Goal: Transaction & Acquisition: Purchase product/service

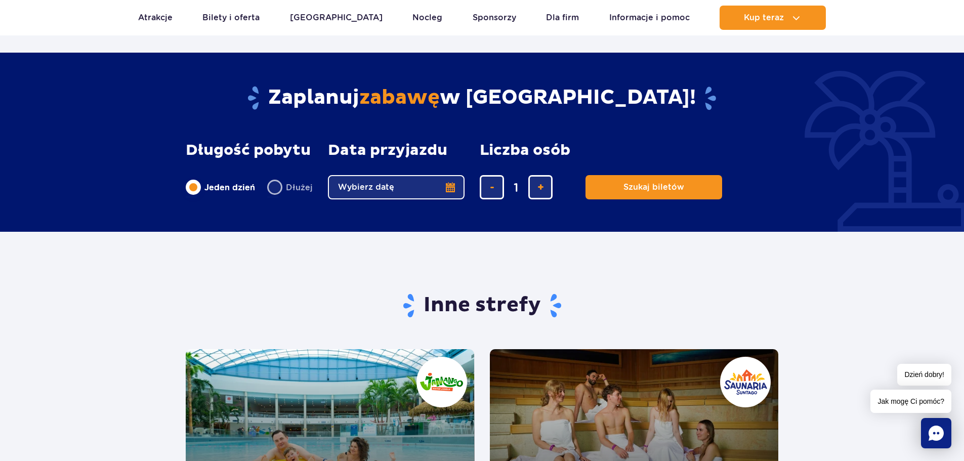
scroll to position [1467, 0]
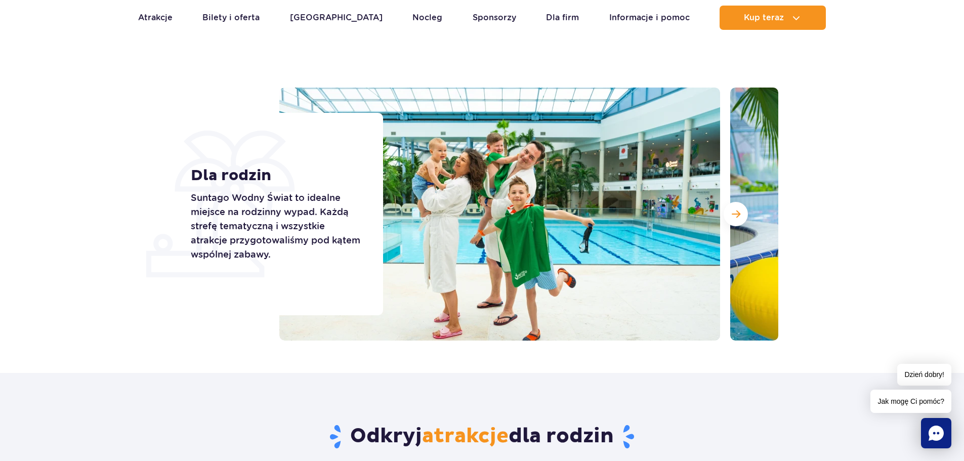
scroll to position [51, 0]
click at [738, 215] on span "Następny slajd" at bounding box center [736, 213] width 9 height 9
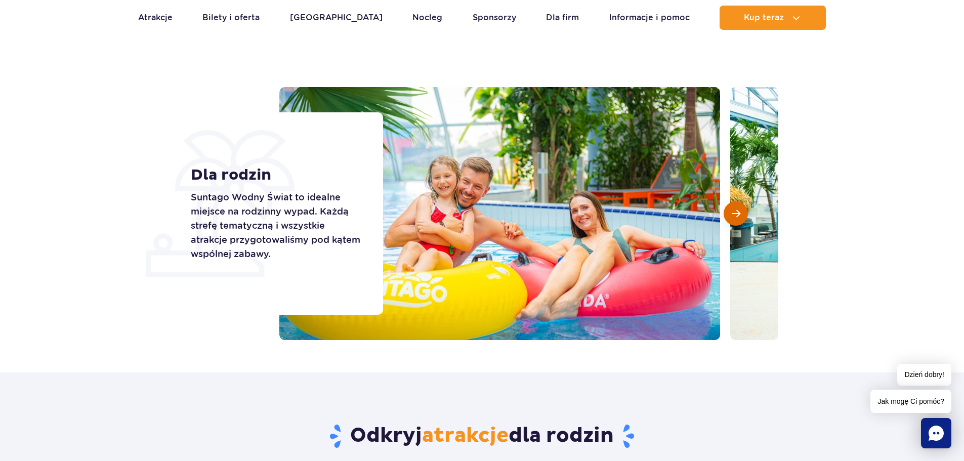
click at [738, 215] on span "Następny slajd" at bounding box center [736, 213] width 9 height 9
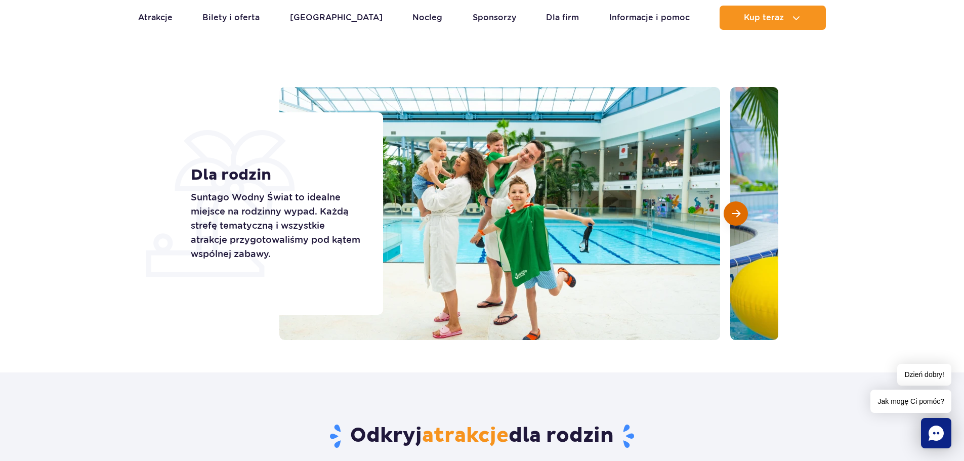
click at [738, 215] on span "Następny slajd" at bounding box center [736, 213] width 9 height 9
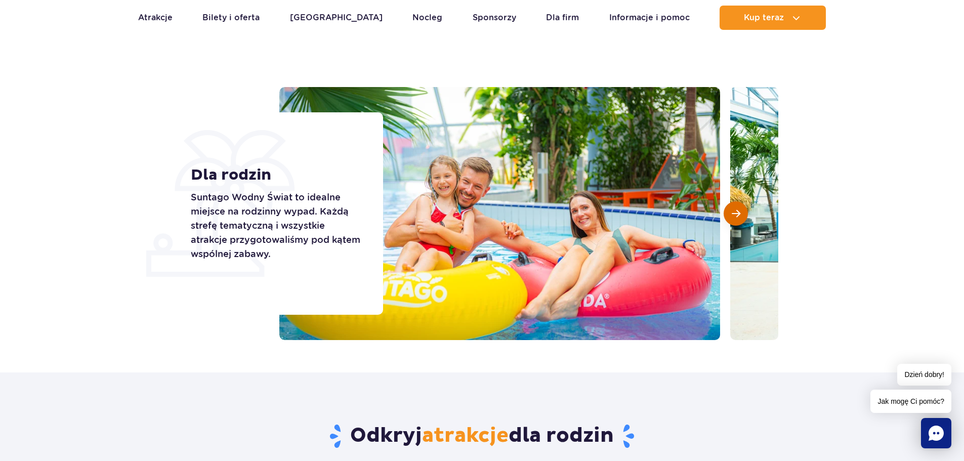
click at [738, 215] on span "Następny slajd" at bounding box center [736, 213] width 9 height 9
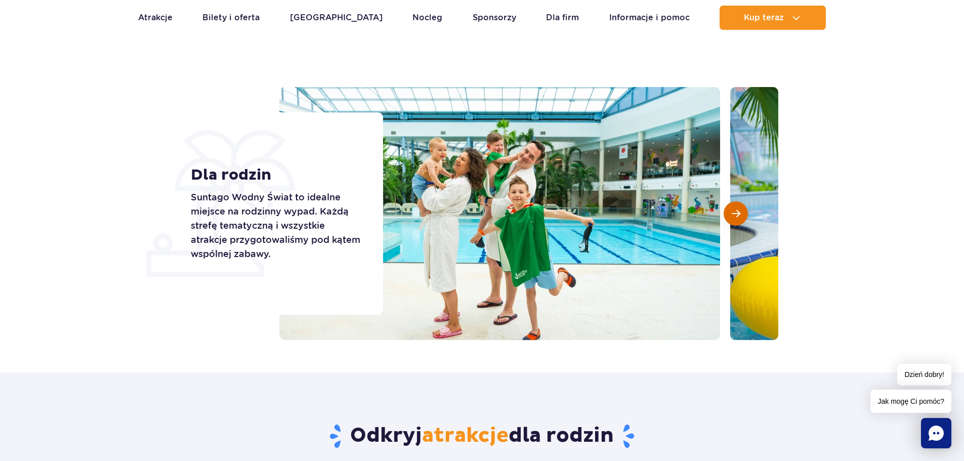
click at [738, 215] on span "Następny slajd" at bounding box center [736, 213] width 9 height 9
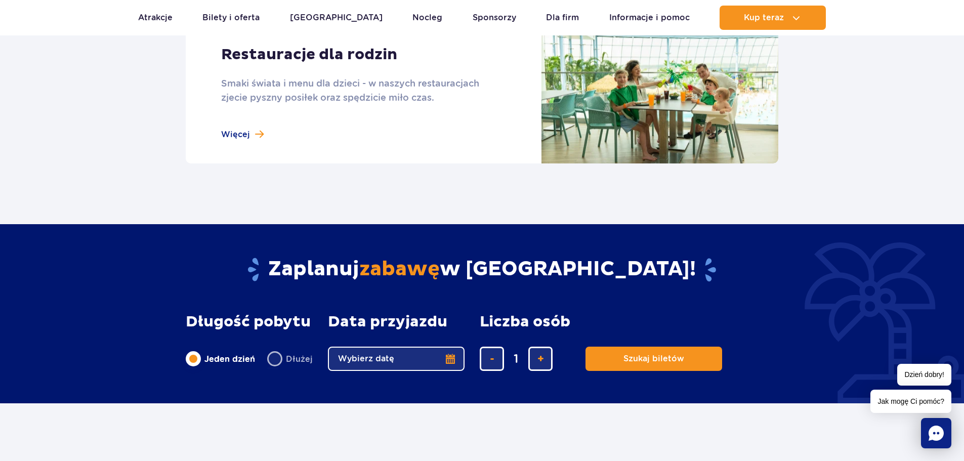
scroll to position [1062, 0]
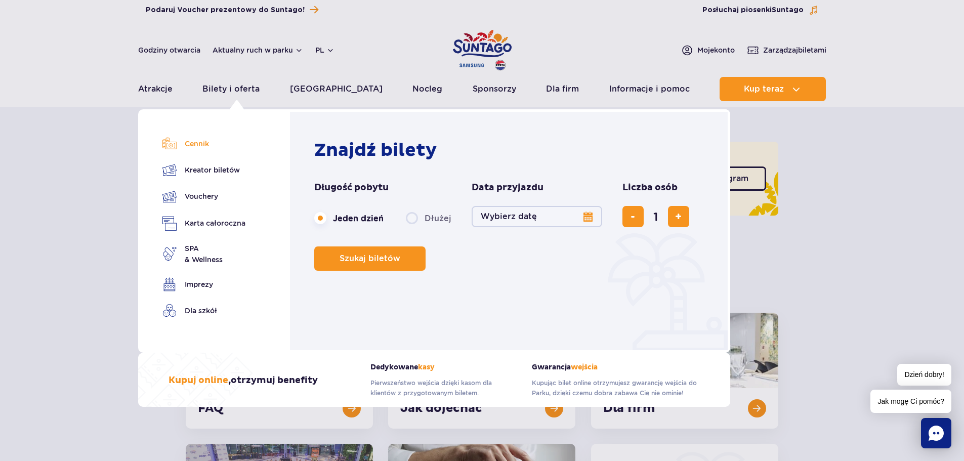
click at [199, 143] on link "Cennik" at bounding box center [203, 144] width 83 height 14
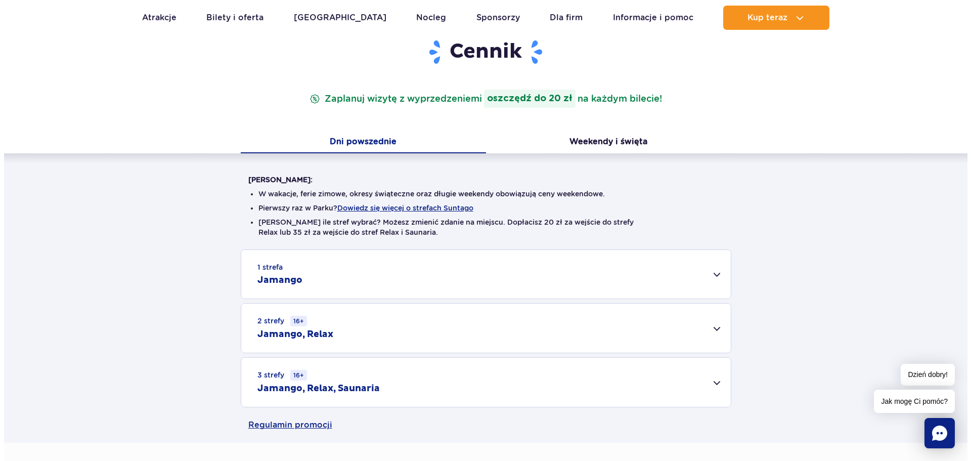
scroll to position [152, 0]
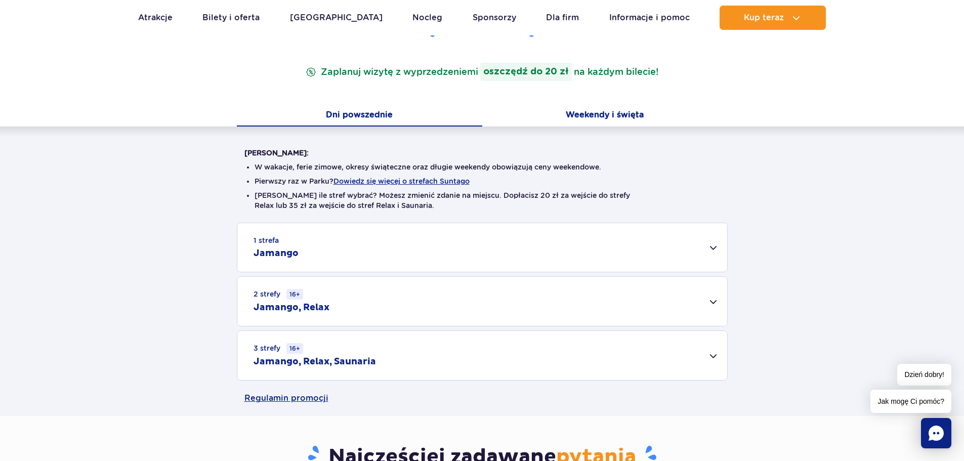
click at [574, 108] on button "Weekendy i święta" at bounding box center [604, 115] width 245 height 21
drag, startPoint x: 433, startPoint y: 182, endPoint x: 416, endPoint y: 183, distance: 17.2
click at [416, 183] on button "Dowiedz się więcej o strefach Suntago" at bounding box center [401, 181] width 136 height 8
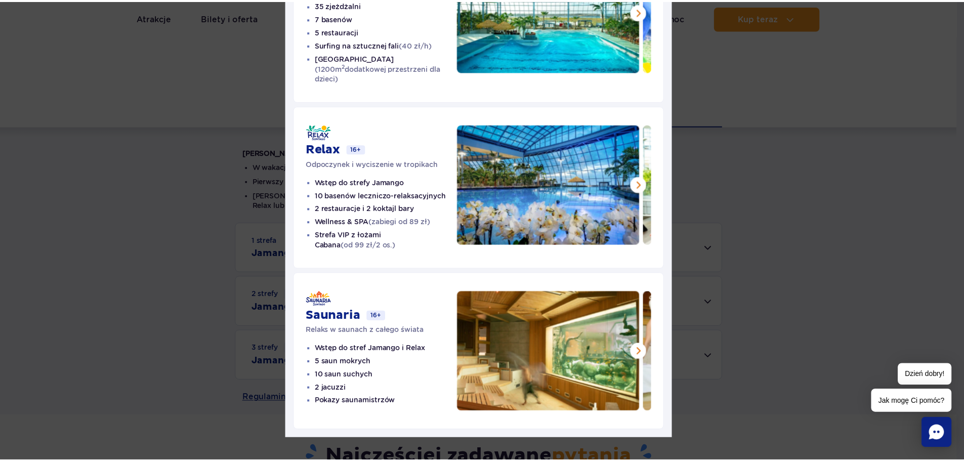
scroll to position [4, 0]
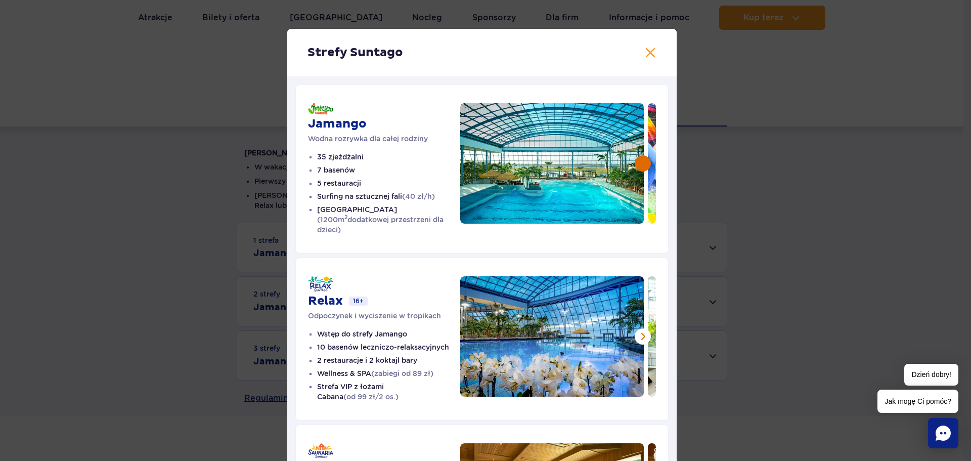
click at [635, 163] on button at bounding box center [643, 163] width 16 height 16
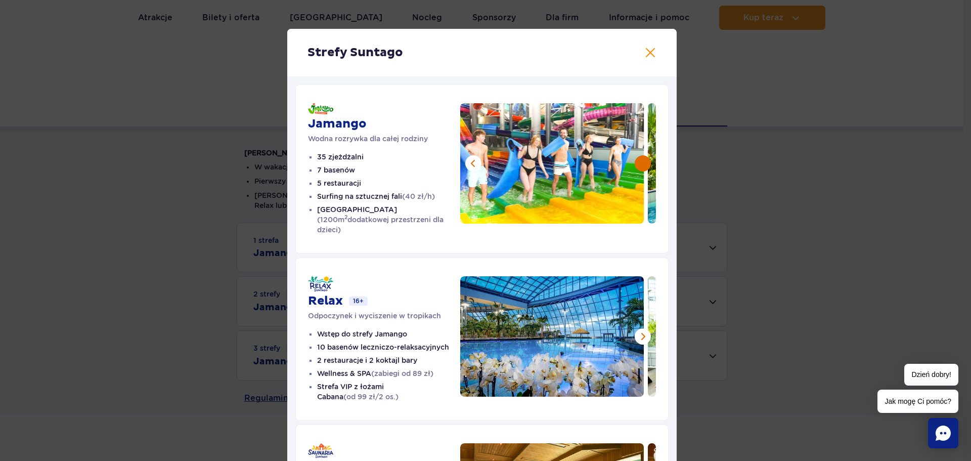
click at [635, 163] on button at bounding box center [643, 163] width 16 height 16
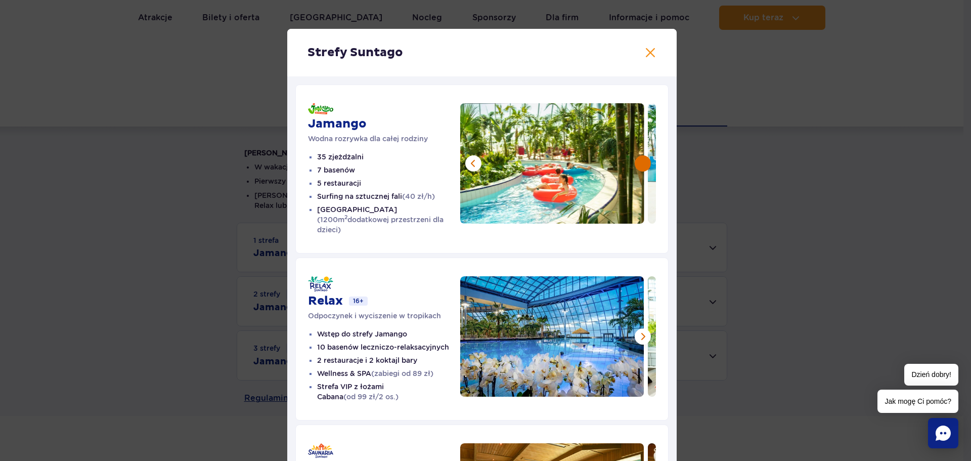
click at [635, 163] on button at bounding box center [643, 163] width 16 height 16
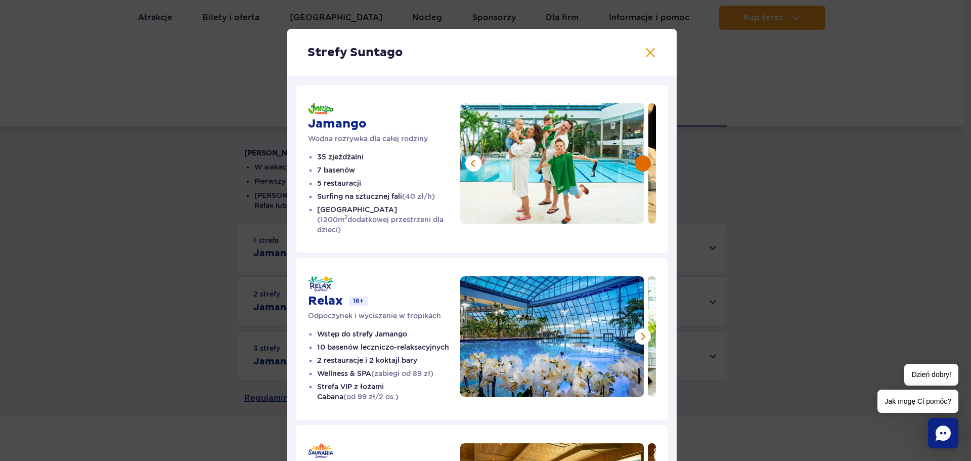
click at [635, 163] on button at bounding box center [643, 163] width 16 height 16
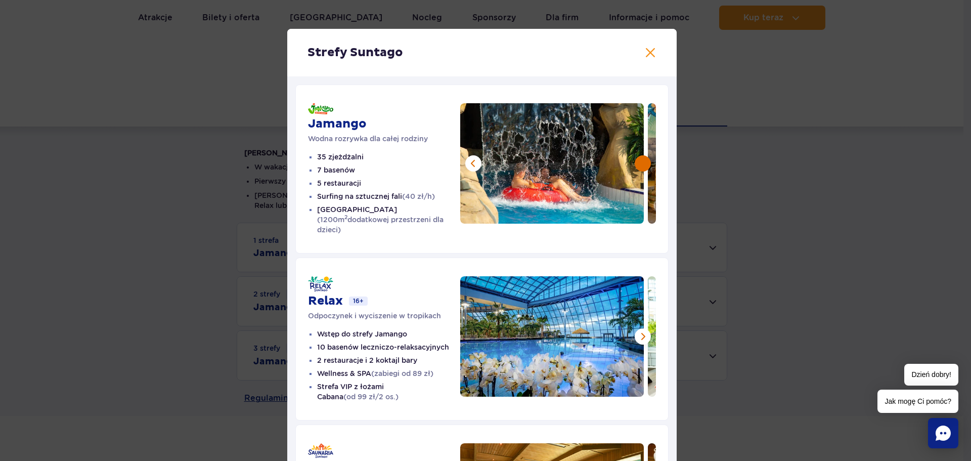
click at [635, 163] on button at bounding box center [643, 163] width 16 height 16
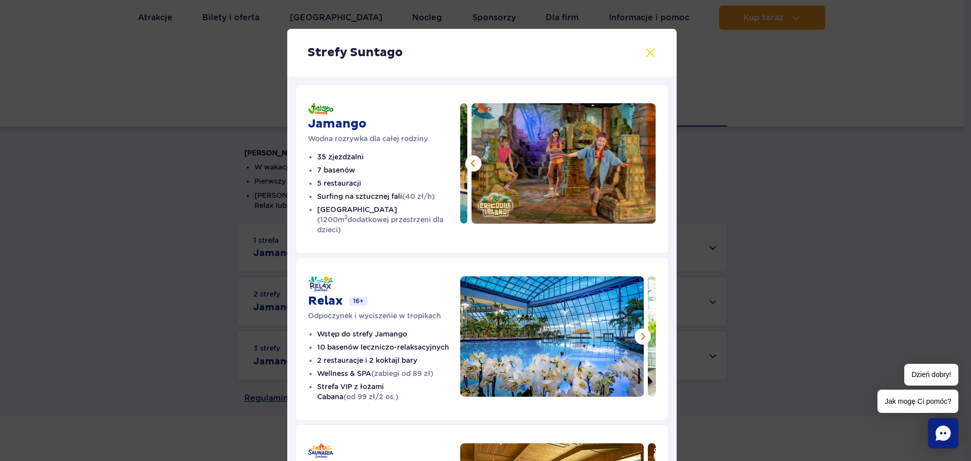
click at [649, 49] on button at bounding box center [651, 53] width 12 height 12
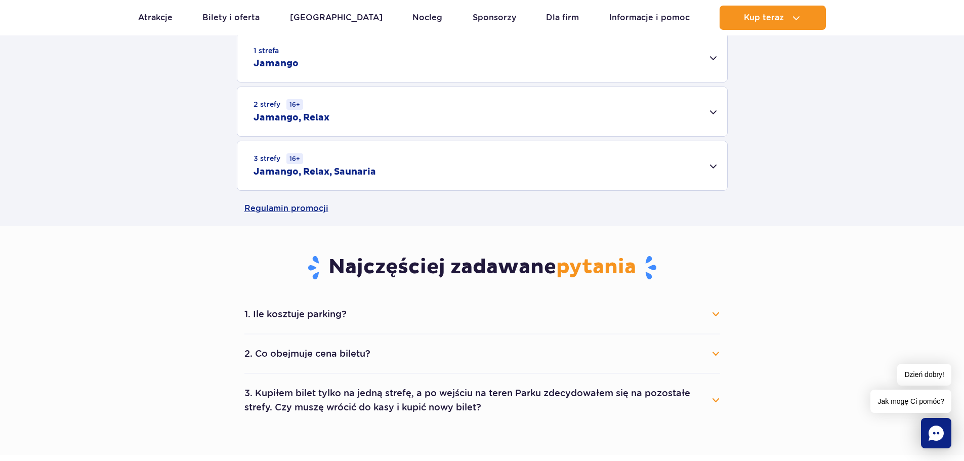
scroll to position [455, 0]
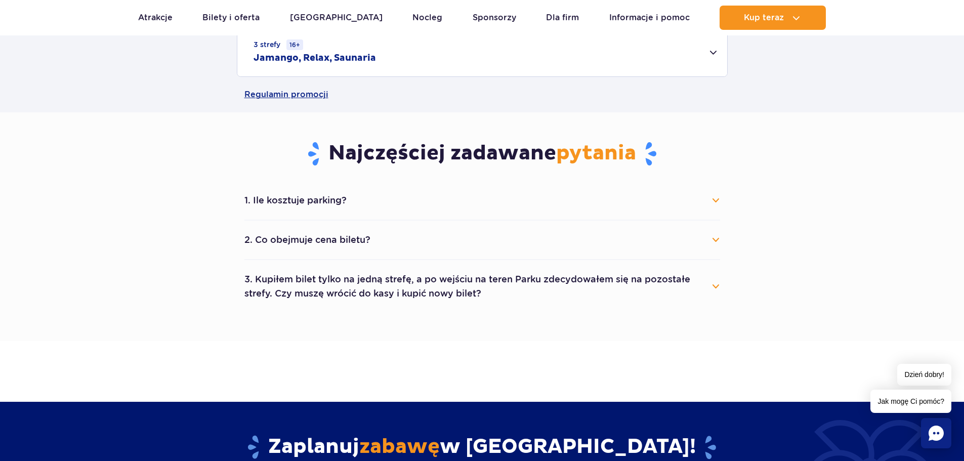
click at [718, 240] on button "2. Co obejmuje cena biletu?" at bounding box center [482, 240] width 476 height 22
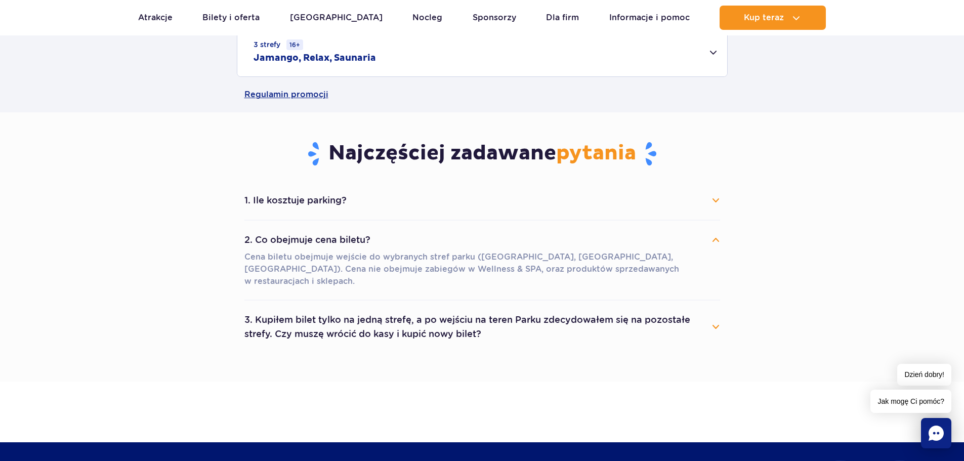
click at [714, 210] on button "1. Ile kosztuje parking?" at bounding box center [482, 200] width 476 height 22
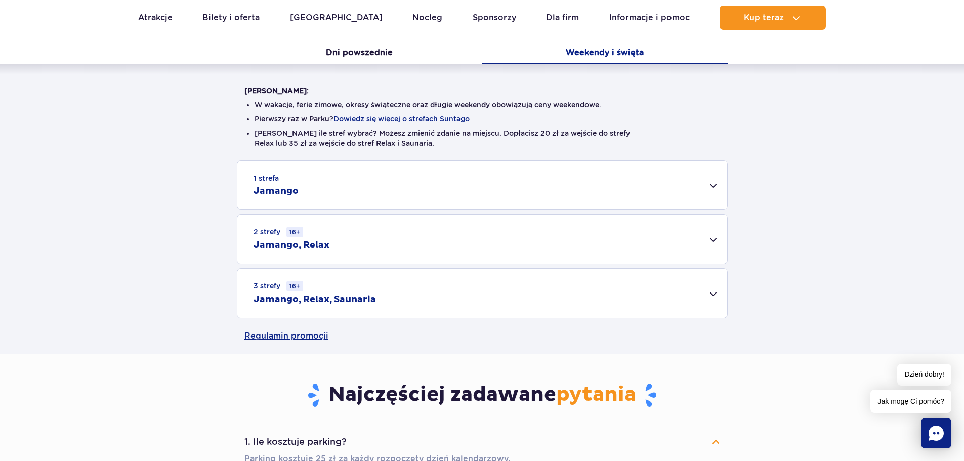
scroll to position [202, 0]
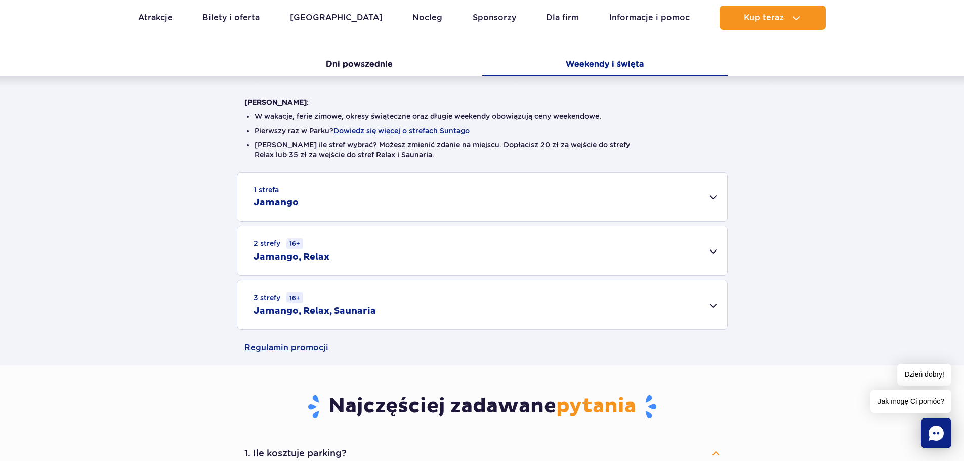
click at [715, 207] on div "1 strefa Jamango" at bounding box center [482, 197] width 490 height 49
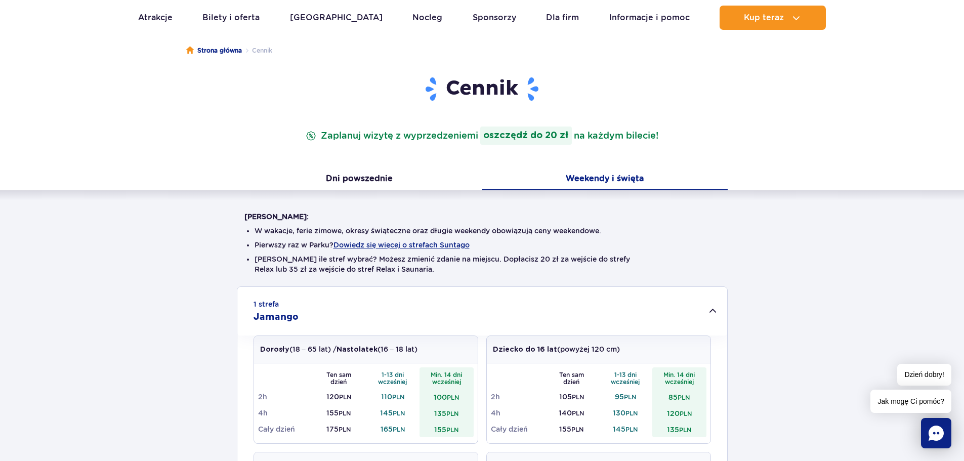
scroll to position [0, 0]
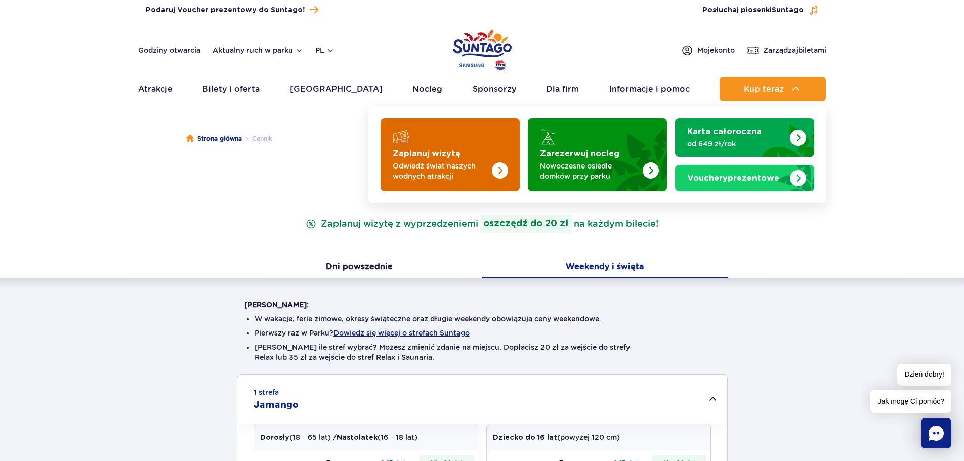
click at [433, 166] on p "Odwiedź świat naszych wodnych atrakcji" at bounding box center [442, 171] width 99 height 20
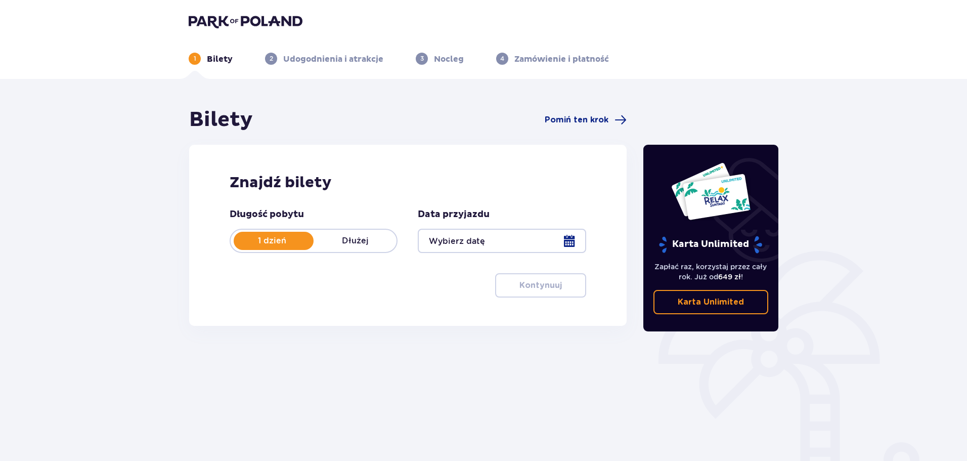
click at [466, 239] on div at bounding box center [502, 241] width 168 height 24
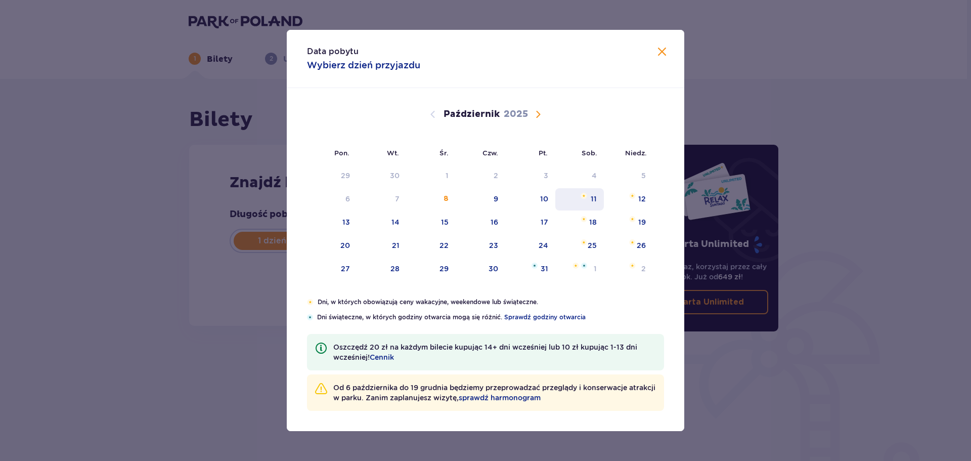
click at [589, 196] on div "11" at bounding box center [579, 199] width 49 height 22
type input "11.10.25"
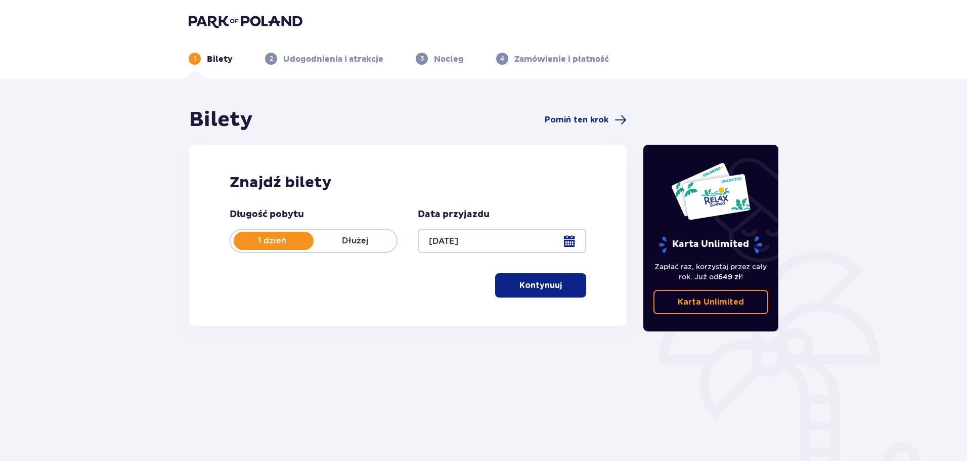
click at [507, 286] on button "Kontynuuj" at bounding box center [540, 285] width 91 height 24
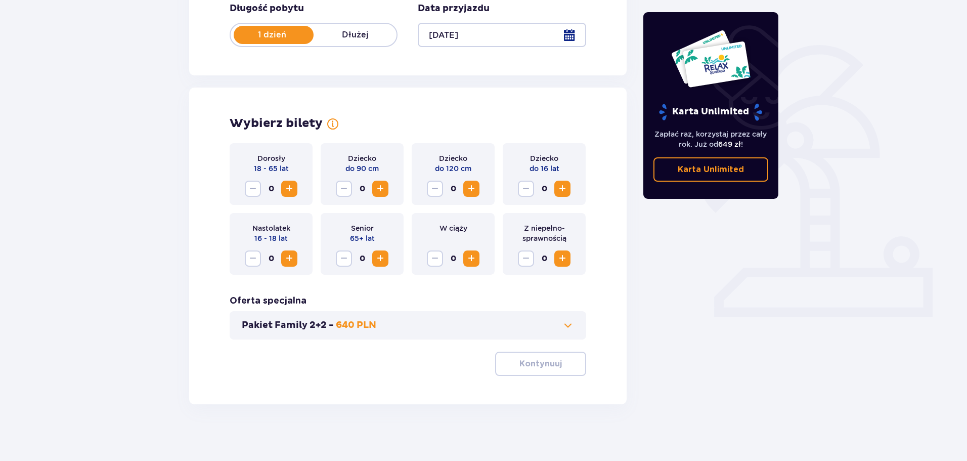
scroll to position [210, 0]
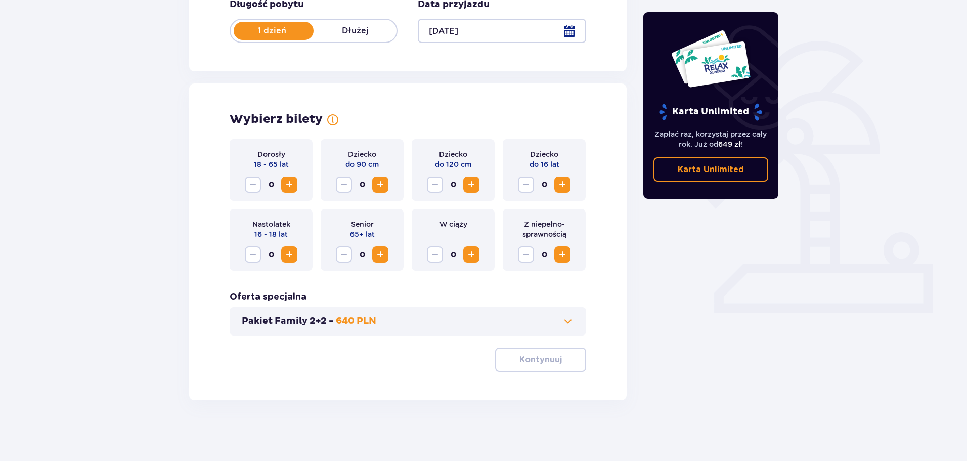
click at [289, 188] on span "Zwiększ" at bounding box center [289, 185] width 12 height 12
click at [566, 186] on span "Zwiększ" at bounding box center [563, 185] width 12 height 12
click at [572, 325] on span at bounding box center [568, 321] width 12 height 12
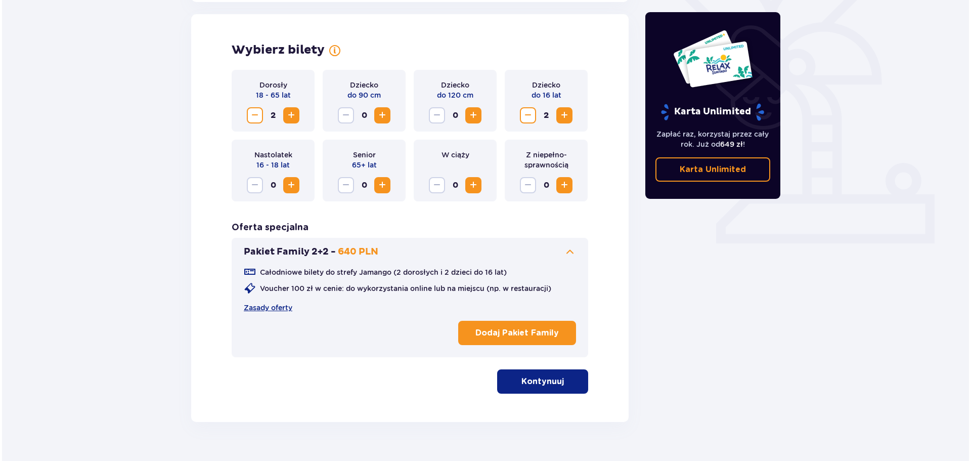
scroll to position [281, 0]
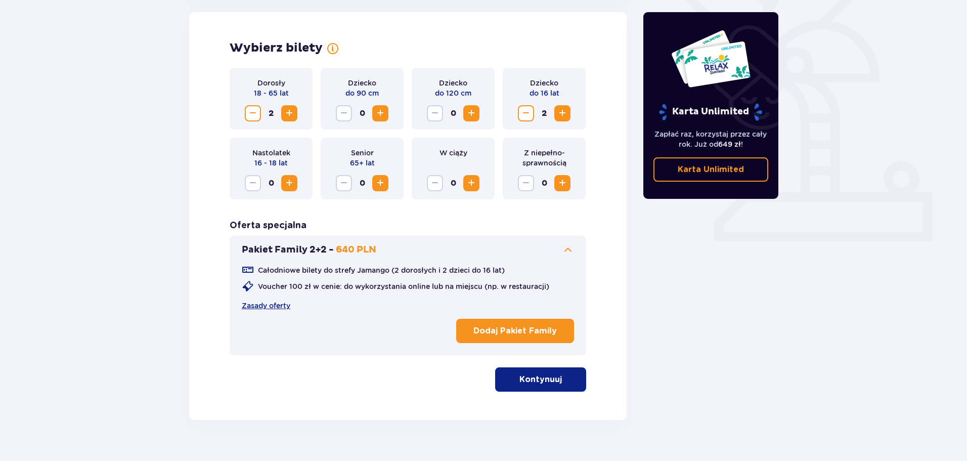
click at [555, 333] on p "Dodaj Pakiet Family" at bounding box center [515, 330] width 83 height 11
click at [555, 333] on p "Usuń Pakiet Family" at bounding box center [517, 330] width 79 height 11
click at [555, 333] on p "Dodaj Pakiet Family" at bounding box center [515, 330] width 83 height 11
click at [555, 333] on p "Usuń Pakiet Family" at bounding box center [517, 330] width 79 height 11
click at [555, 333] on p "Dodaj Pakiet Family" at bounding box center [515, 330] width 83 height 11
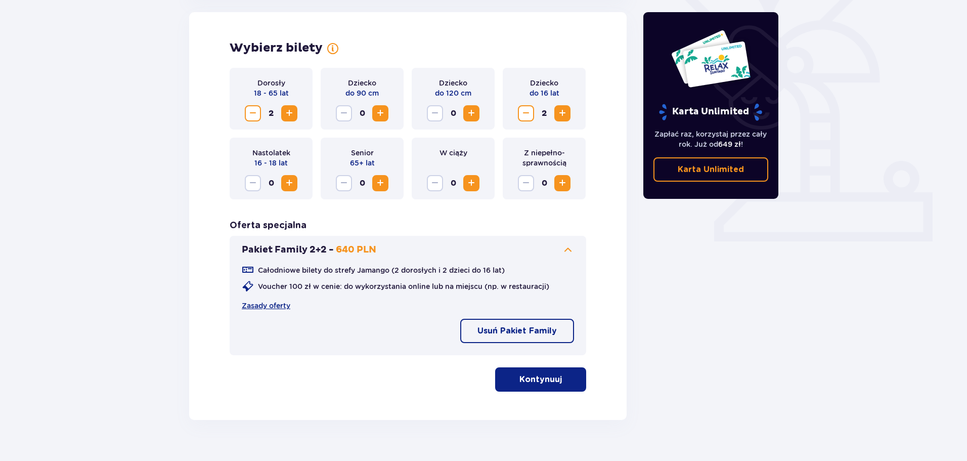
click at [550, 382] on p "Kontynuuj" at bounding box center [541, 379] width 42 height 11
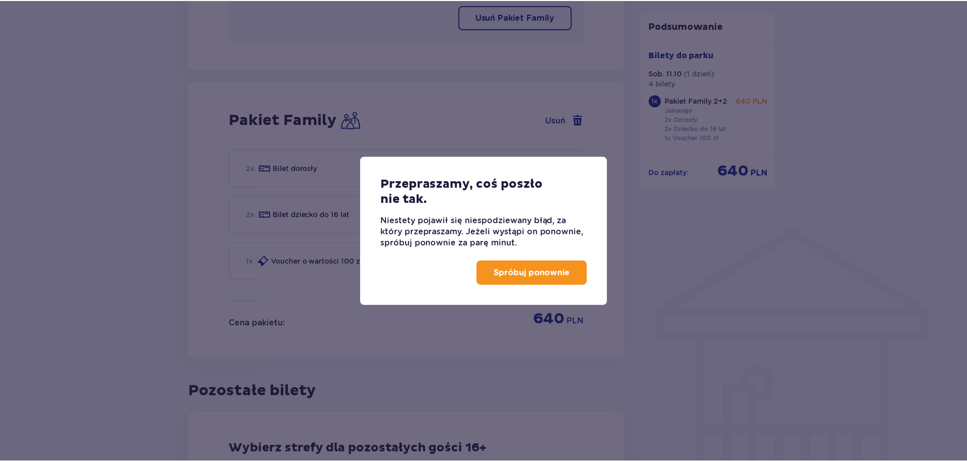
scroll to position [665, 0]
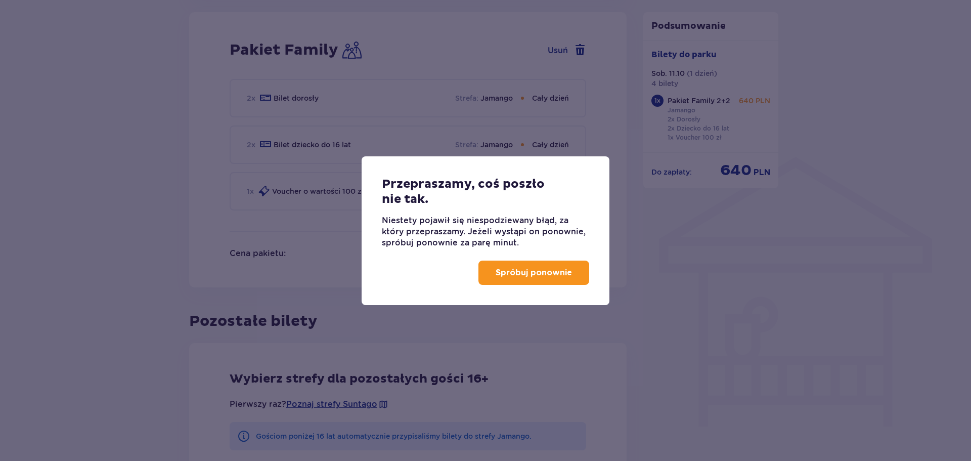
click at [530, 278] on button "Spróbuj ponownie" at bounding box center [534, 273] width 111 height 24
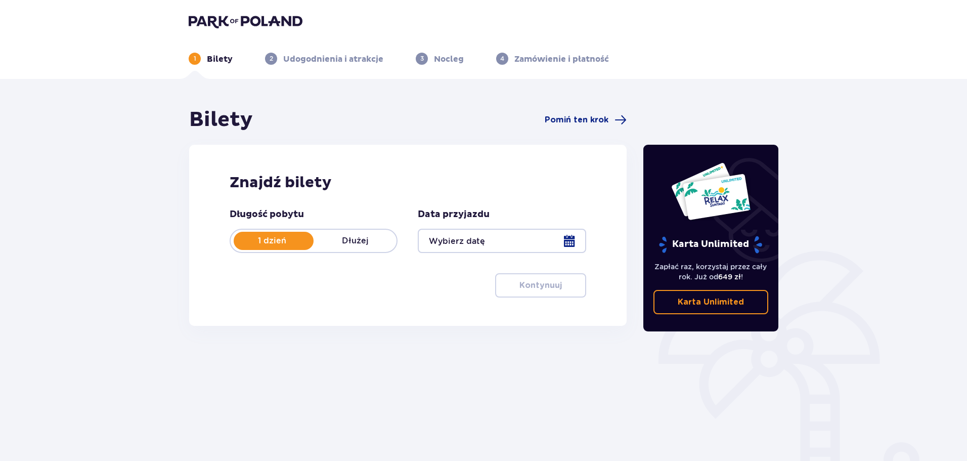
click at [530, 246] on div at bounding box center [502, 241] width 168 height 24
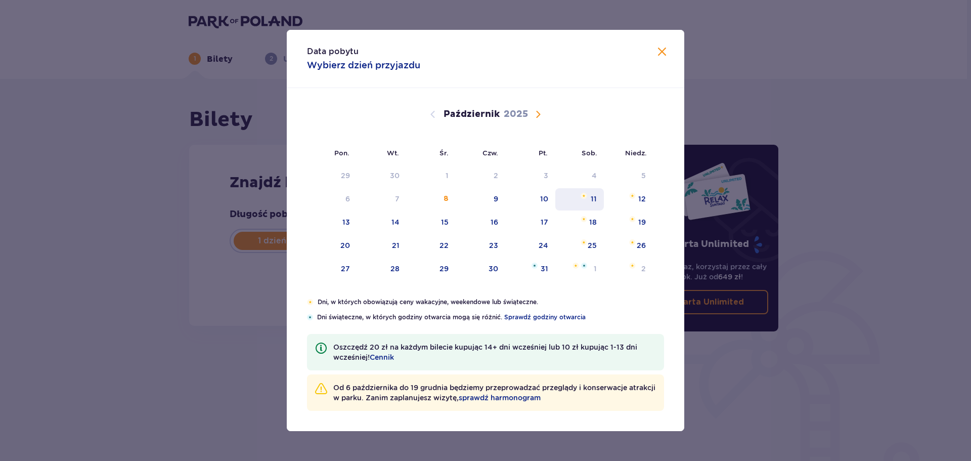
click at [583, 198] on img "sobota, 11 października 2025" at bounding box center [584, 196] width 7 height 6
type input "[DATE]"
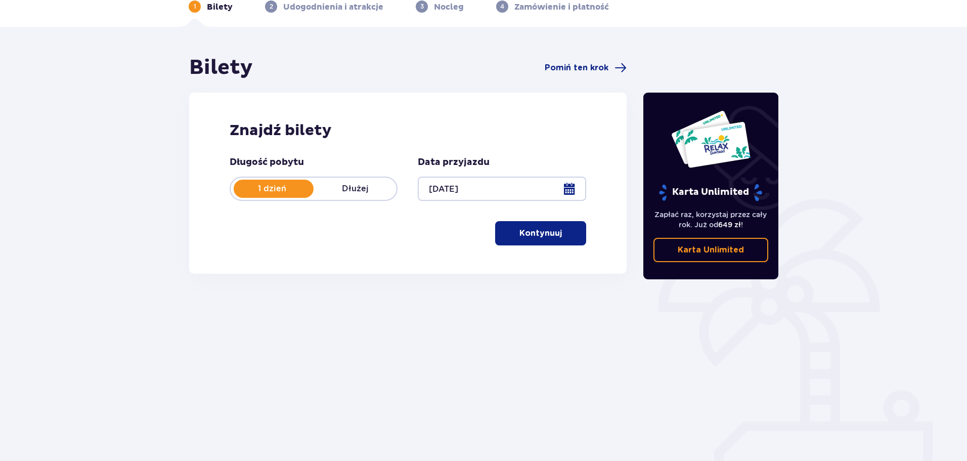
scroll to position [55, 0]
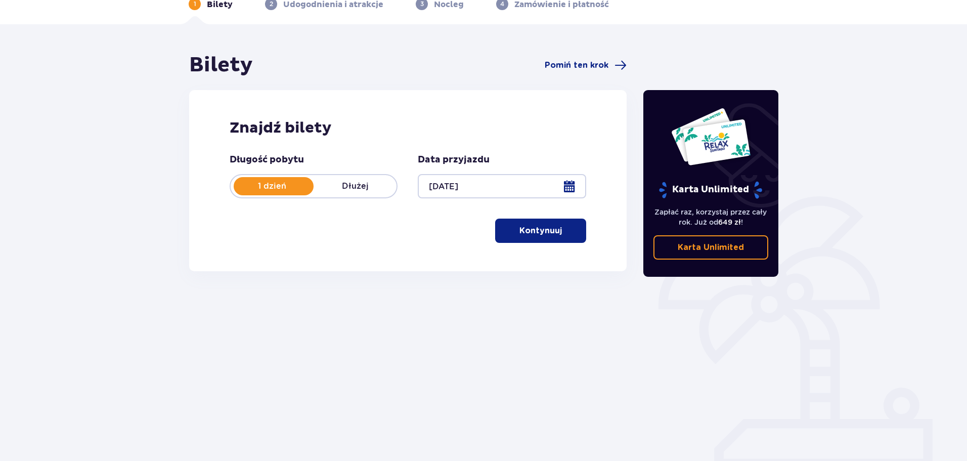
click at [548, 229] on p "Kontynuuj" at bounding box center [541, 230] width 42 height 11
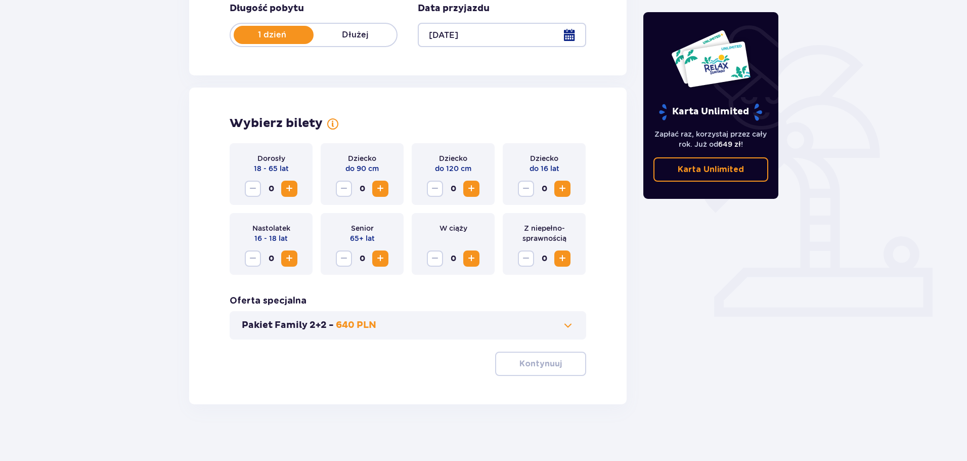
scroll to position [210, 0]
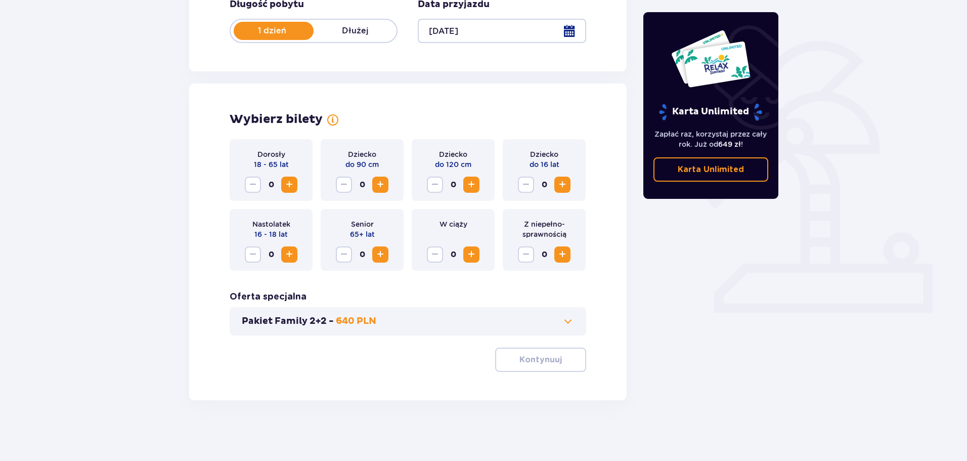
click at [289, 179] on span "Zwiększ" at bounding box center [289, 185] width 12 height 12
click at [560, 184] on span "Zwiększ" at bounding box center [563, 185] width 12 height 12
click at [537, 326] on button "Pakiet Family 2+2 - 640 PLN" at bounding box center [408, 321] width 332 height 12
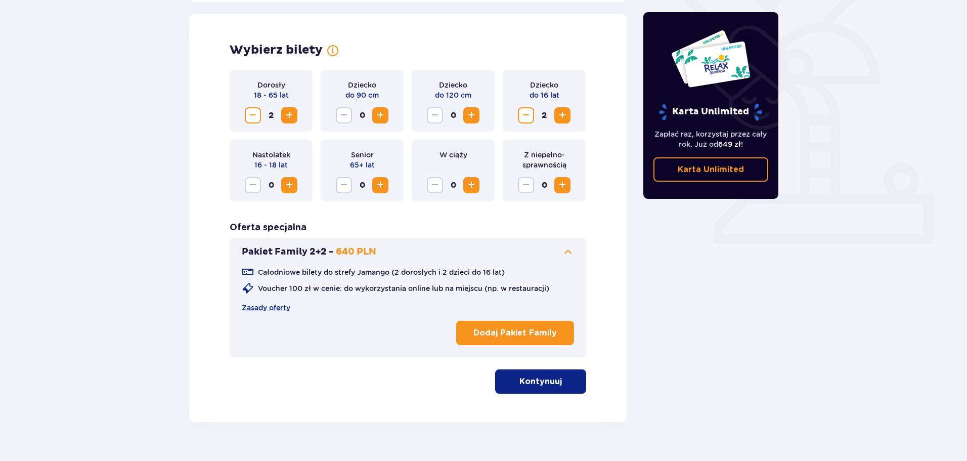
scroll to position [281, 0]
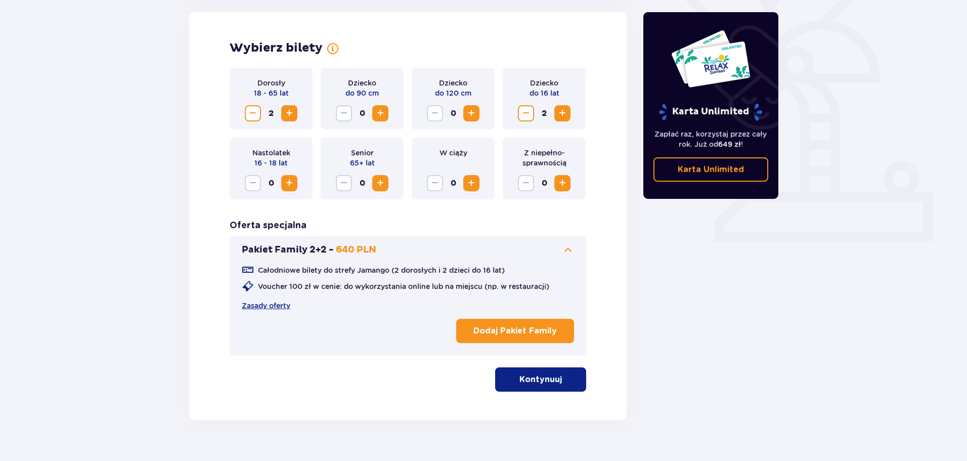
click at [550, 382] on p "Kontynuuj" at bounding box center [541, 379] width 42 height 11
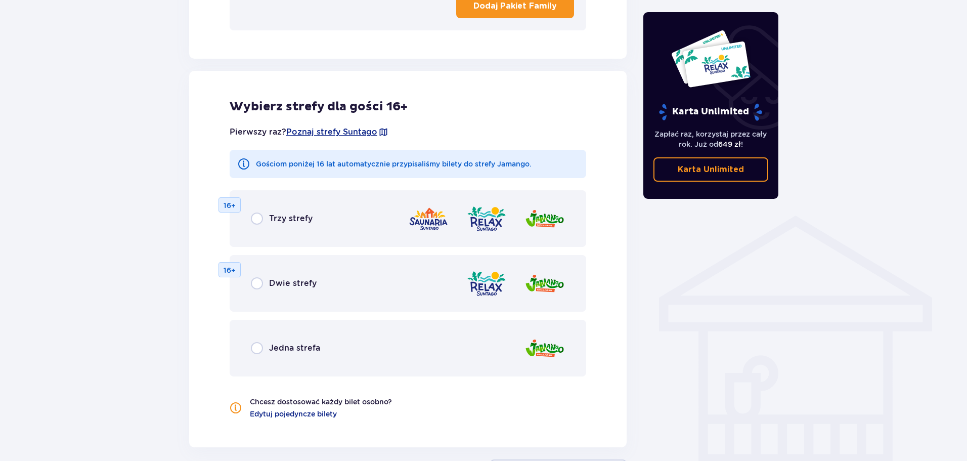
scroll to position [653, 0]
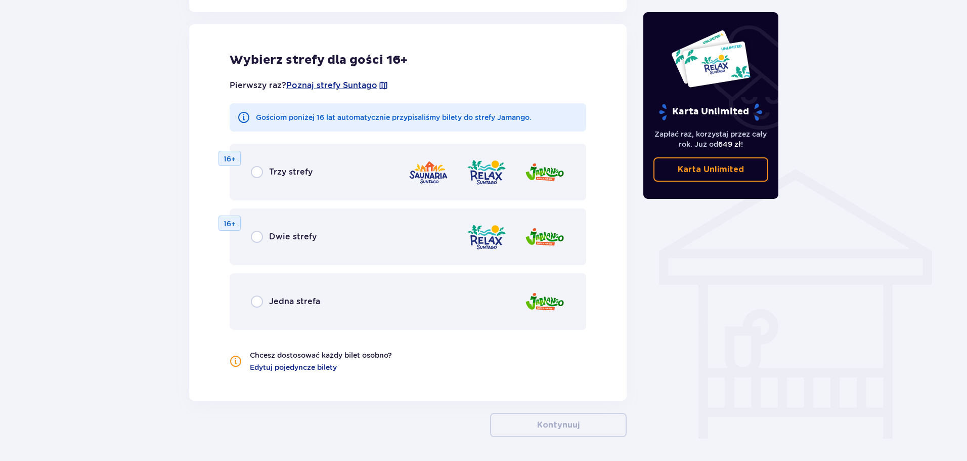
click at [258, 299] on input "radio" at bounding box center [257, 301] width 12 height 12
radio input "true"
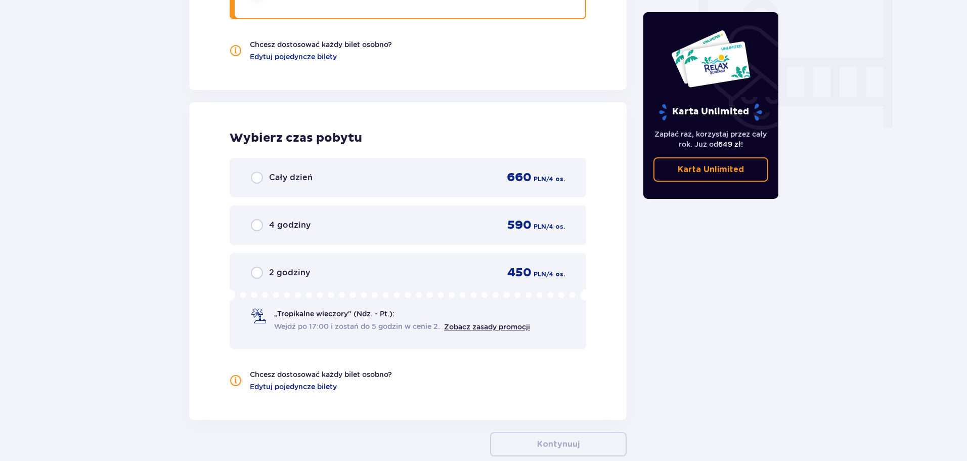
scroll to position [969, 0]
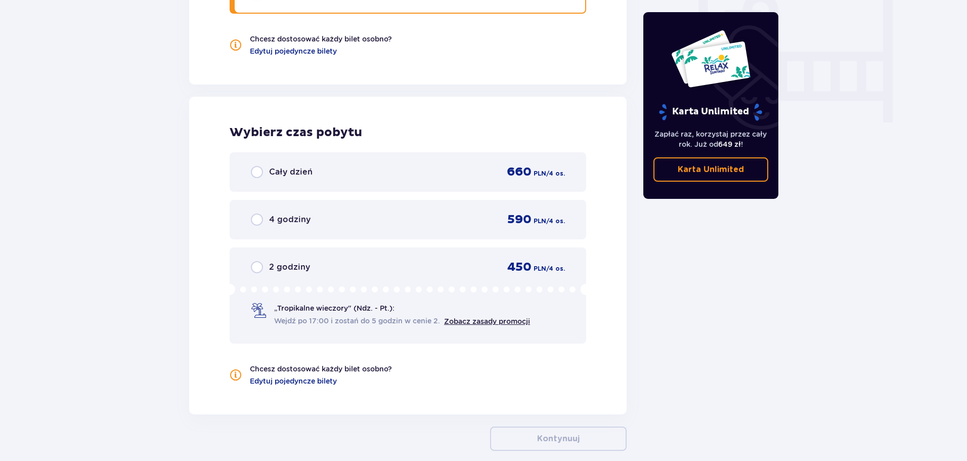
click at [257, 172] on input "radio" at bounding box center [257, 172] width 12 height 12
radio input "true"
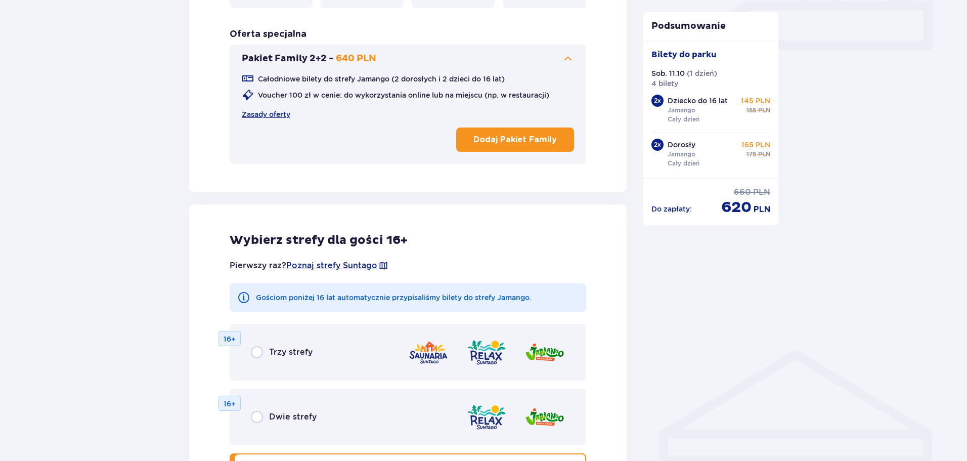
scroll to position [469, 0]
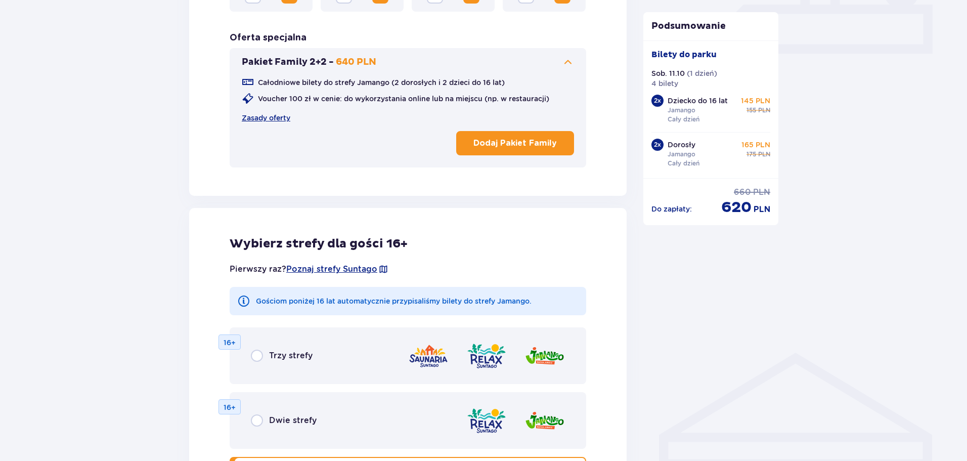
click at [510, 133] on button "Dodaj Pakiet Family" at bounding box center [515, 143] width 118 height 24
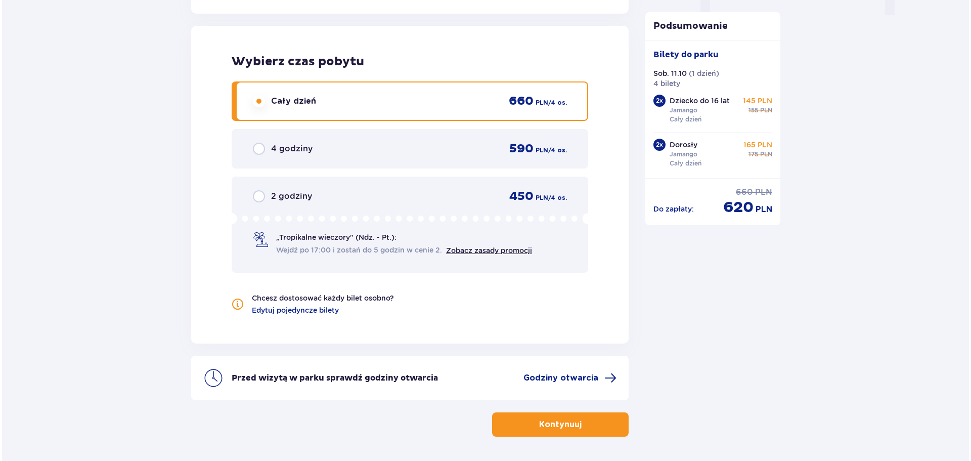
scroll to position [1113, 0]
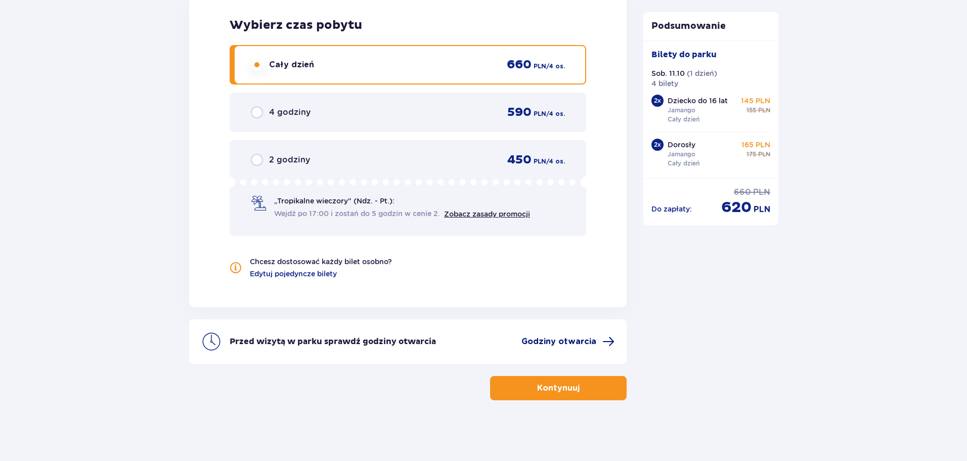
click at [605, 341] on span at bounding box center [609, 341] width 12 height 12
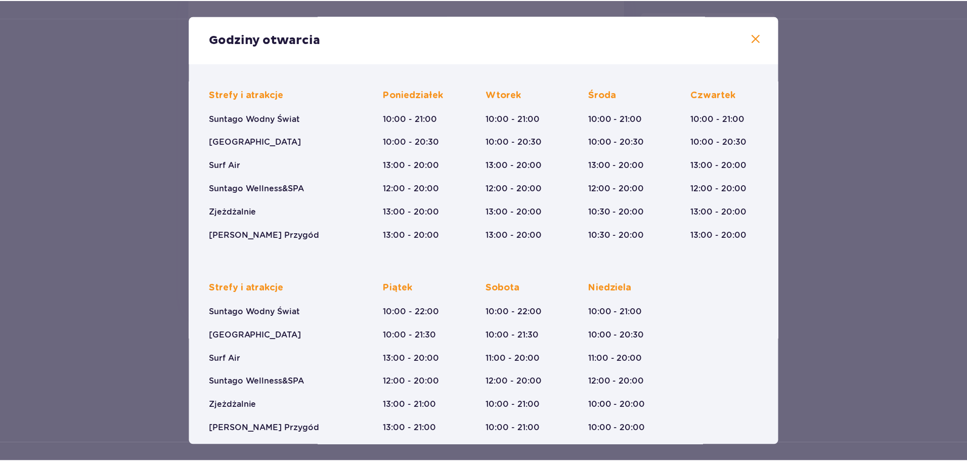
scroll to position [74, 0]
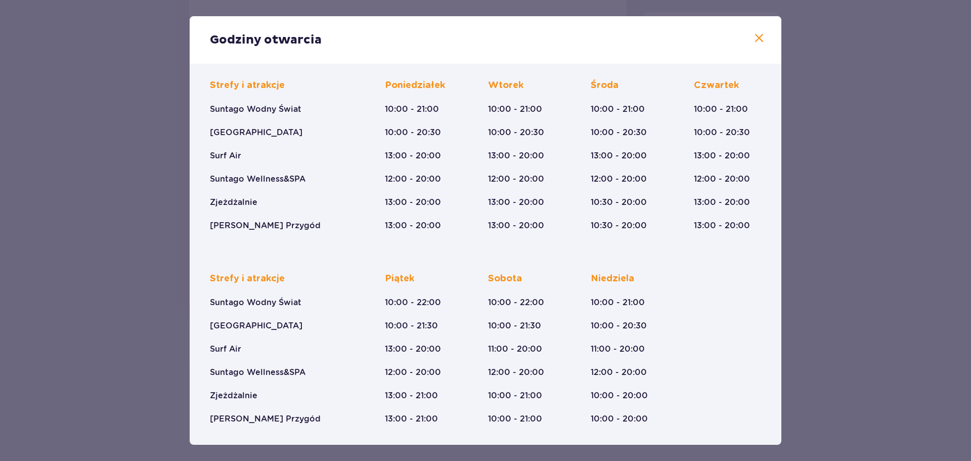
click at [758, 36] on span at bounding box center [759, 38] width 12 height 12
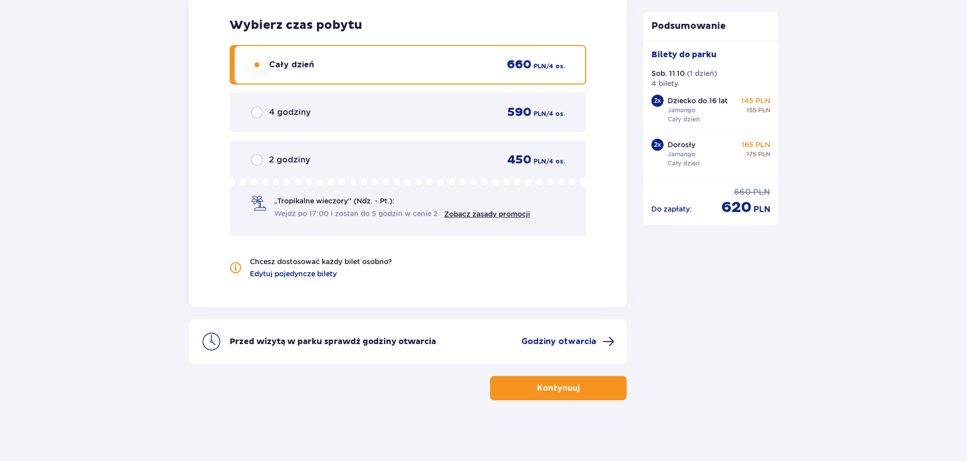
click at [551, 388] on p "Kontynuuj" at bounding box center [558, 387] width 42 height 11
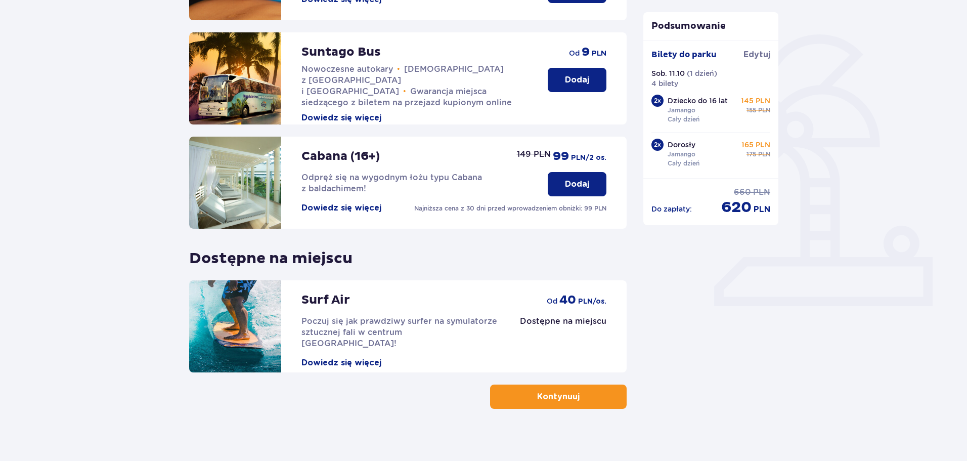
scroll to position [225, 0]
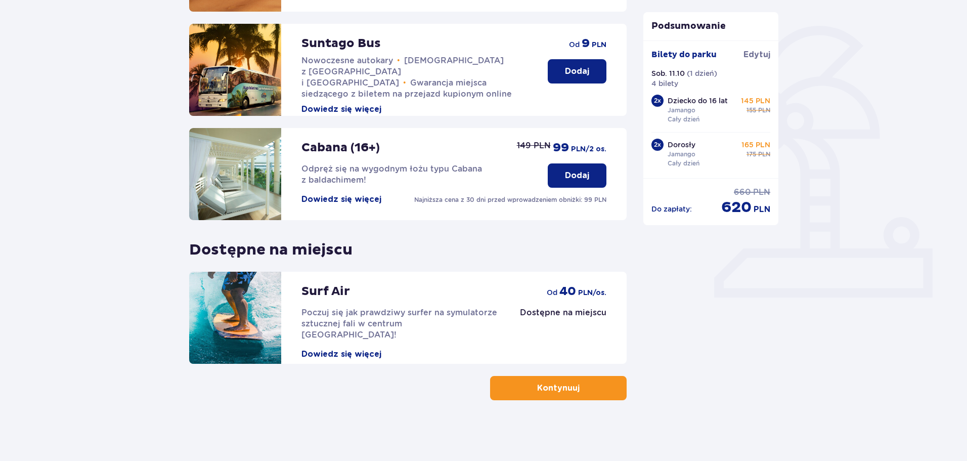
click at [543, 393] on p "Kontynuuj" at bounding box center [558, 387] width 42 height 11
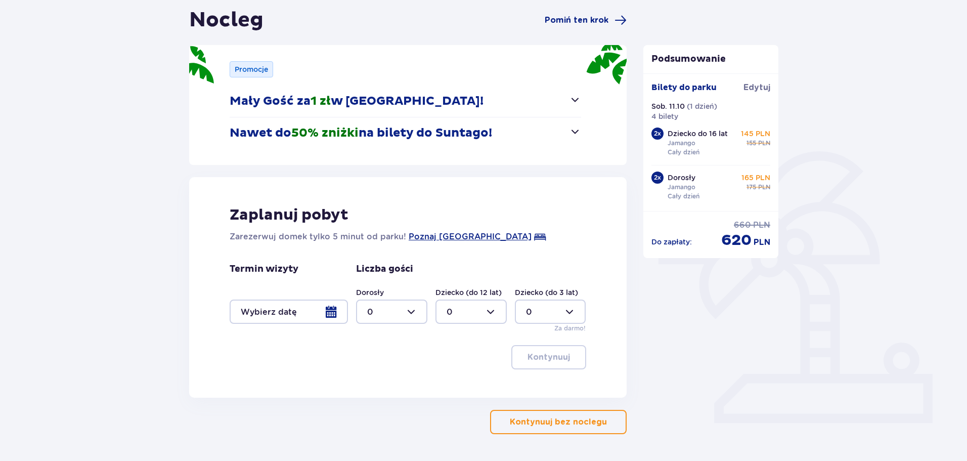
scroll to position [101, 0]
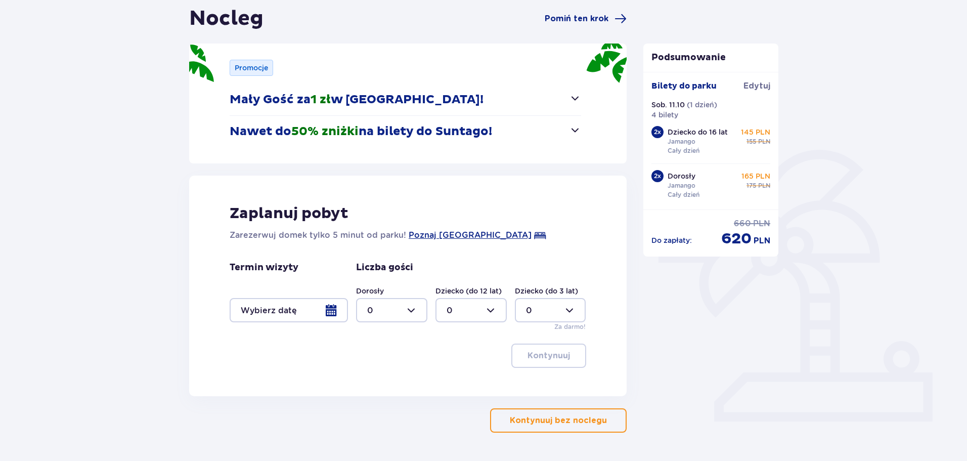
click at [579, 125] on span "button" at bounding box center [575, 130] width 12 height 12
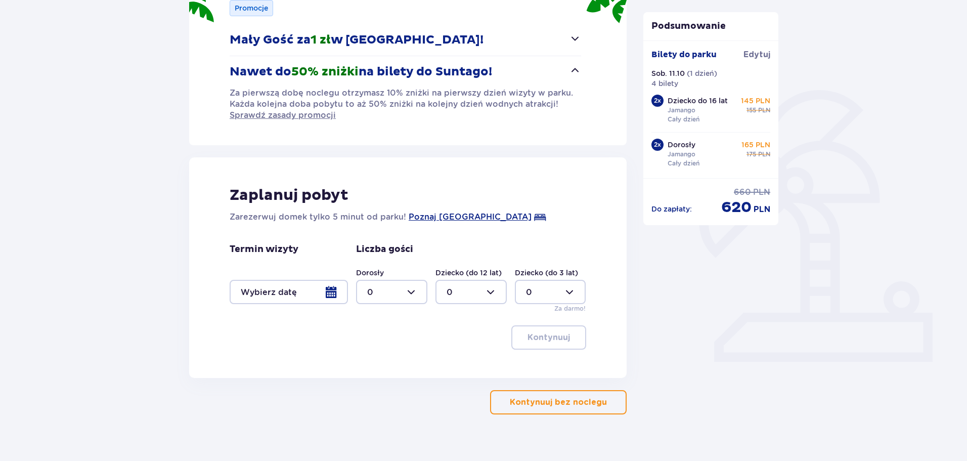
scroll to position [175, 0]
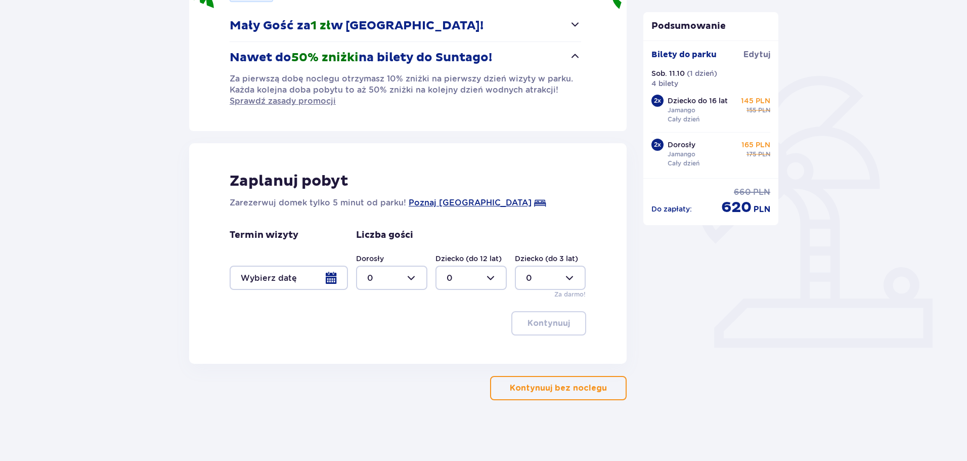
click at [597, 391] on button "Kontynuuj bez noclegu" at bounding box center [558, 388] width 137 height 24
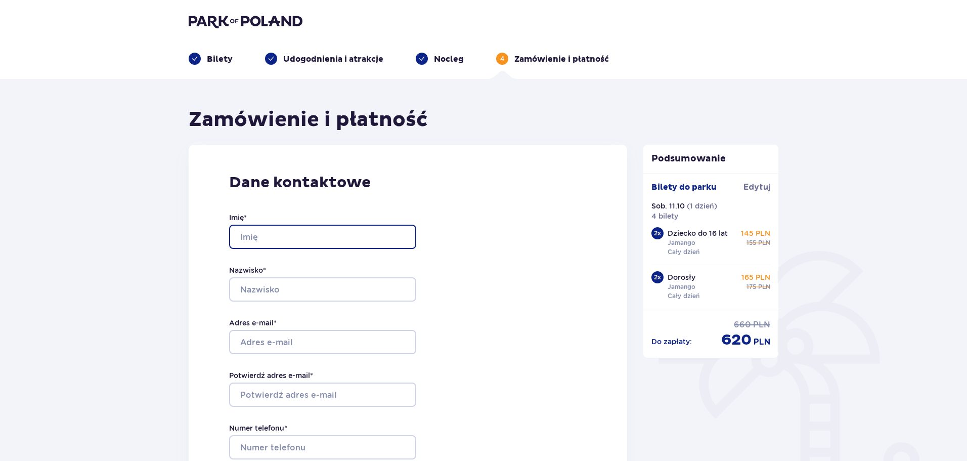
click at [392, 237] on input "Imię *" at bounding box center [322, 237] width 187 height 24
type input "Monika"
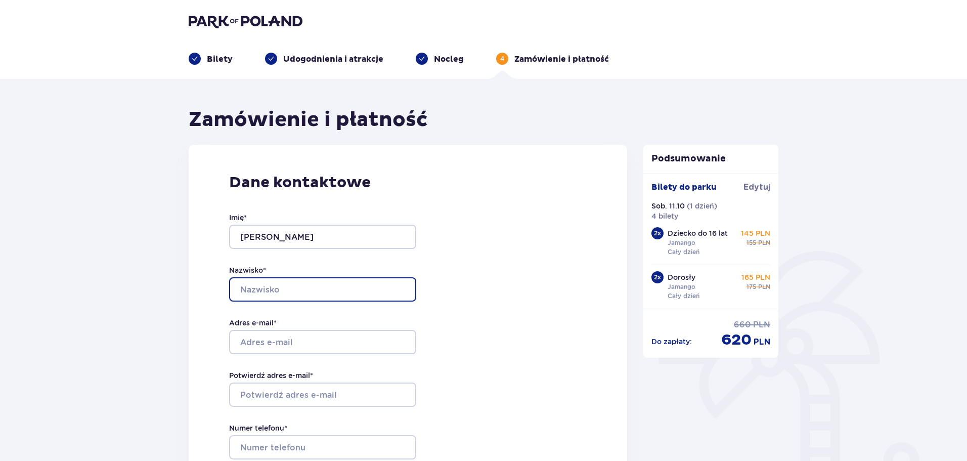
click at [393, 288] on input "Nazwisko *" at bounding box center [322, 289] width 187 height 24
type input "Owsiak"
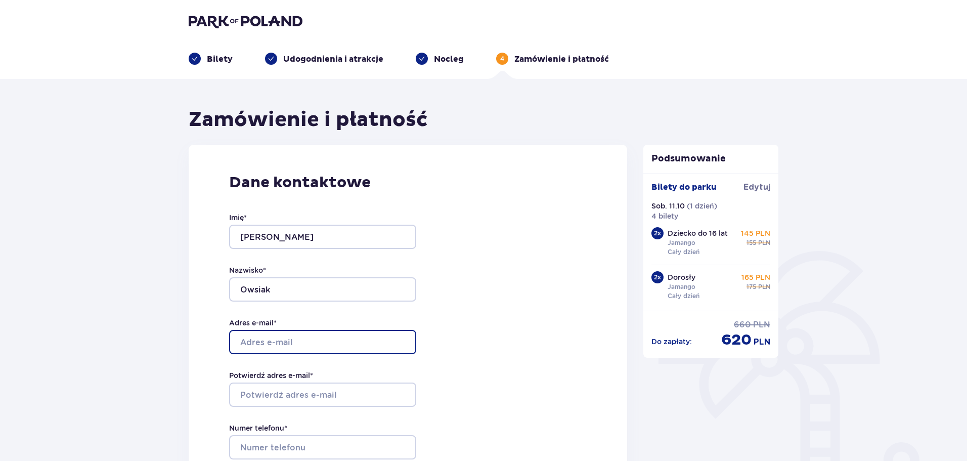
click at [397, 346] on input "Adres e-mail *" at bounding box center [322, 342] width 187 height 24
type input "monikaowsiak040@gmail.com"
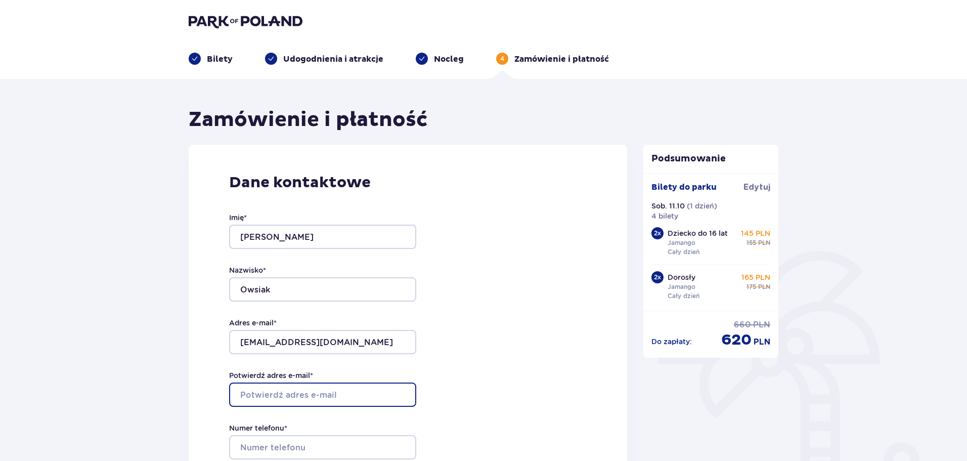
click at [360, 383] on input "Potwierdź adres e-mail *" at bounding box center [322, 394] width 187 height 24
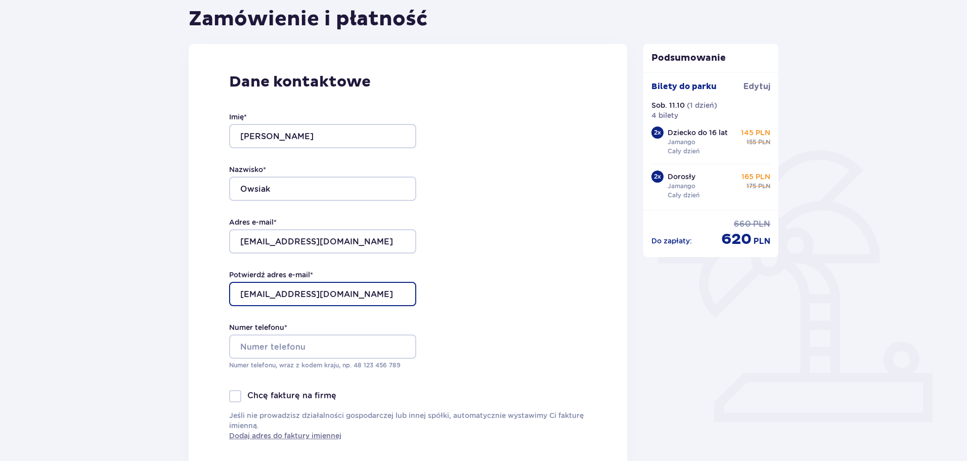
scroll to position [101, 0]
type input "monikaowsiak040@gmail.com"
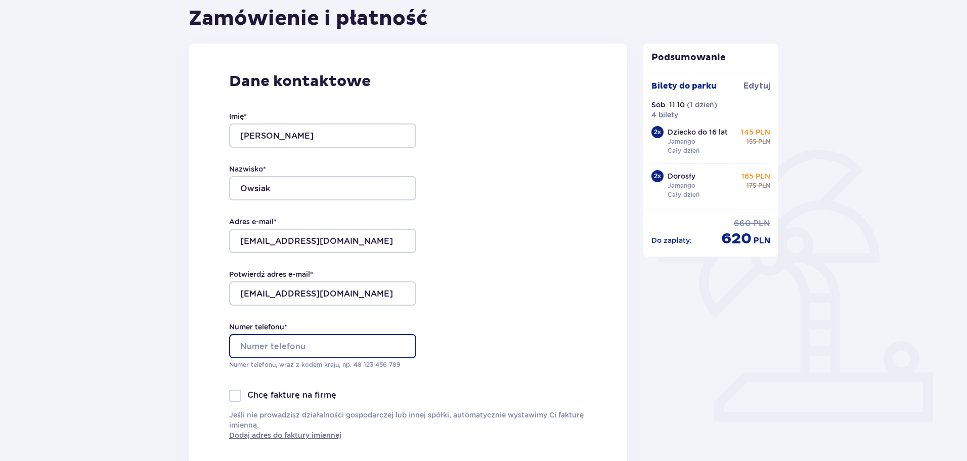
click at [352, 346] on input "Numer telefonu *" at bounding box center [322, 346] width 187 height 24
type input "500499018"
click at [491, 274] on div "Dane kontaktowe Imię * Monika Nazwisko * Owsiak Adres e-mail * monikaowsiak040@…" at bounding box center [408, 256] width 439 height 425
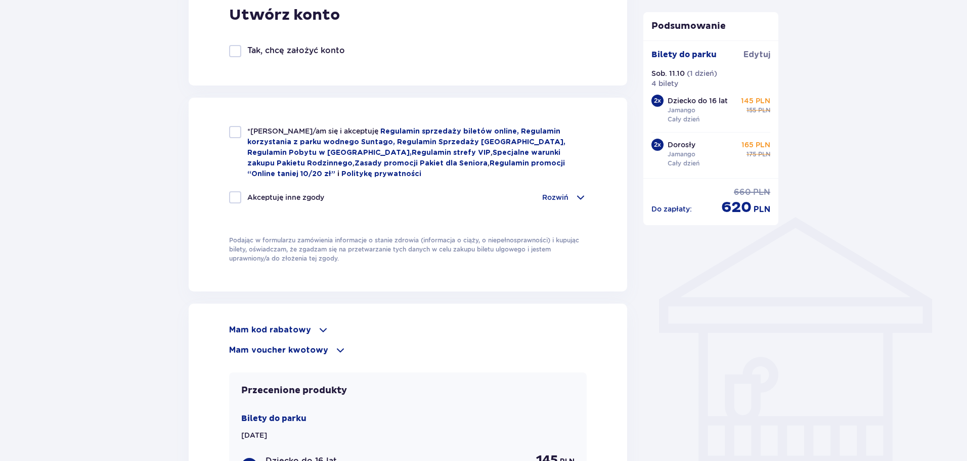
scroll to position [607, 0]
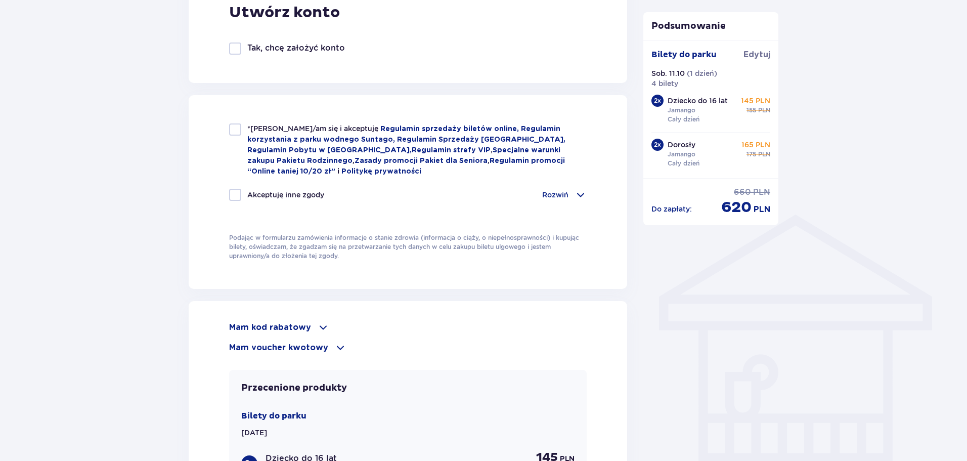
click at [232, 125] on div at bounding box center [235, 129] width 12 height 12
checkbox input "true"
click at [320, 322] on span at bounding box center [323, 327] width 12 height 12
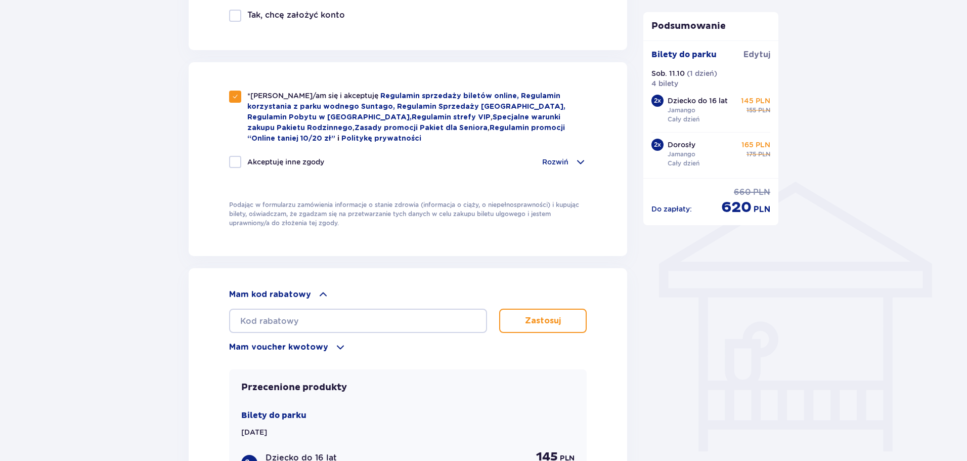
scroll to position [658, 0]
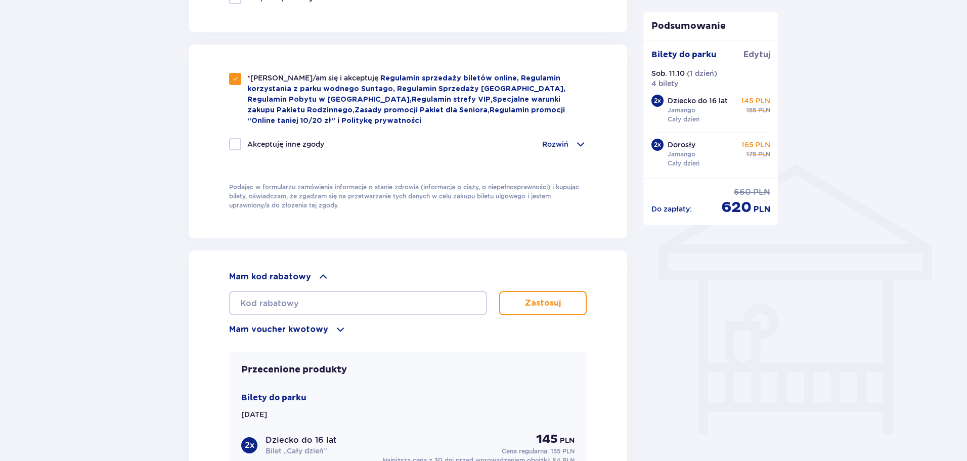
click at [340, 326] on span at bounding box center [340, 329] width 12 height 12
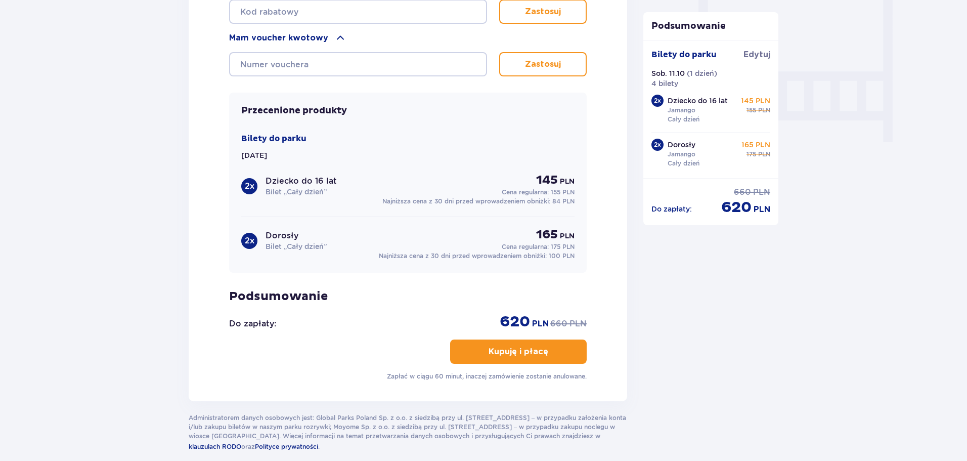
scroll to position [998, 0]
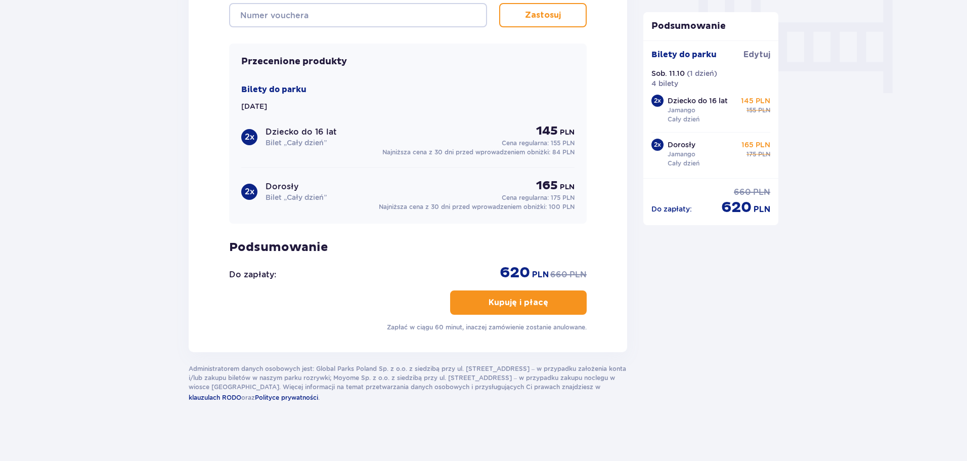
click at [566, 301] on button "Kupuję i płacę" at bounding box center [518, 302] width 137 height 24
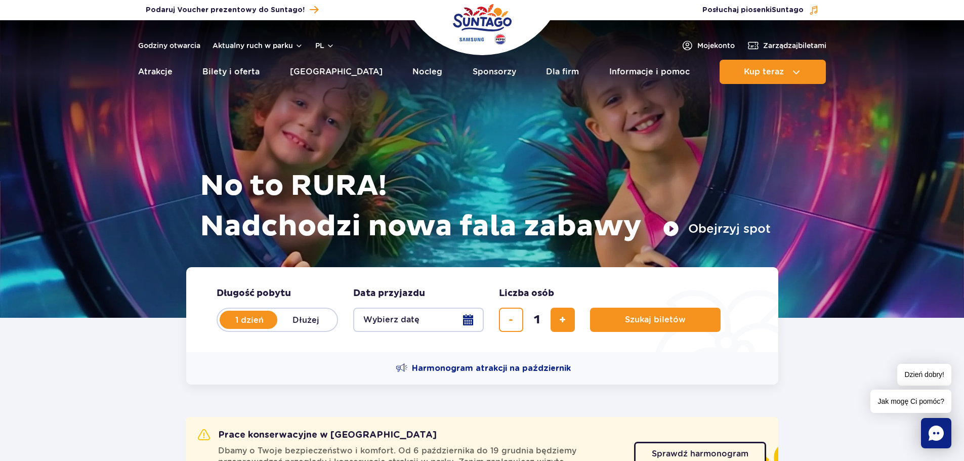
click at [931, 432] on icon "Chat" at bounding box center [935, 432] width 15 height 15
